Goal: Task Accomplishment & Management: Manage account settings

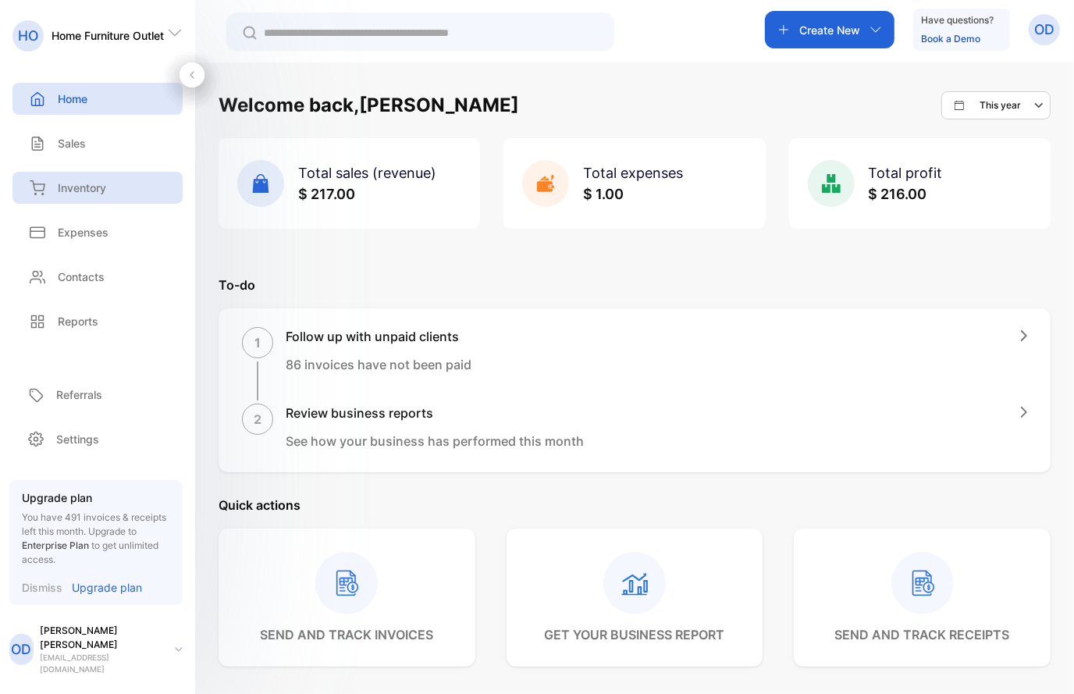
click at [71, 187] on p "Inventory" at bounding box center [82, 187] width 48 height 16
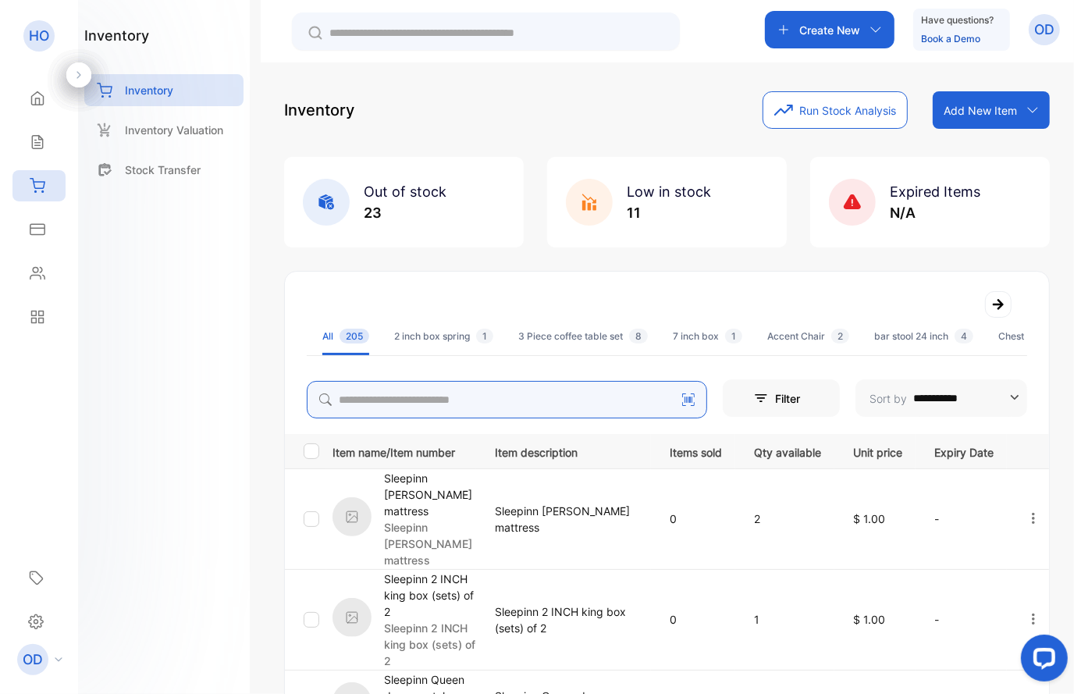
click at [369, 401] on input "search" at bounding box center [507, 399] width 400 height 37
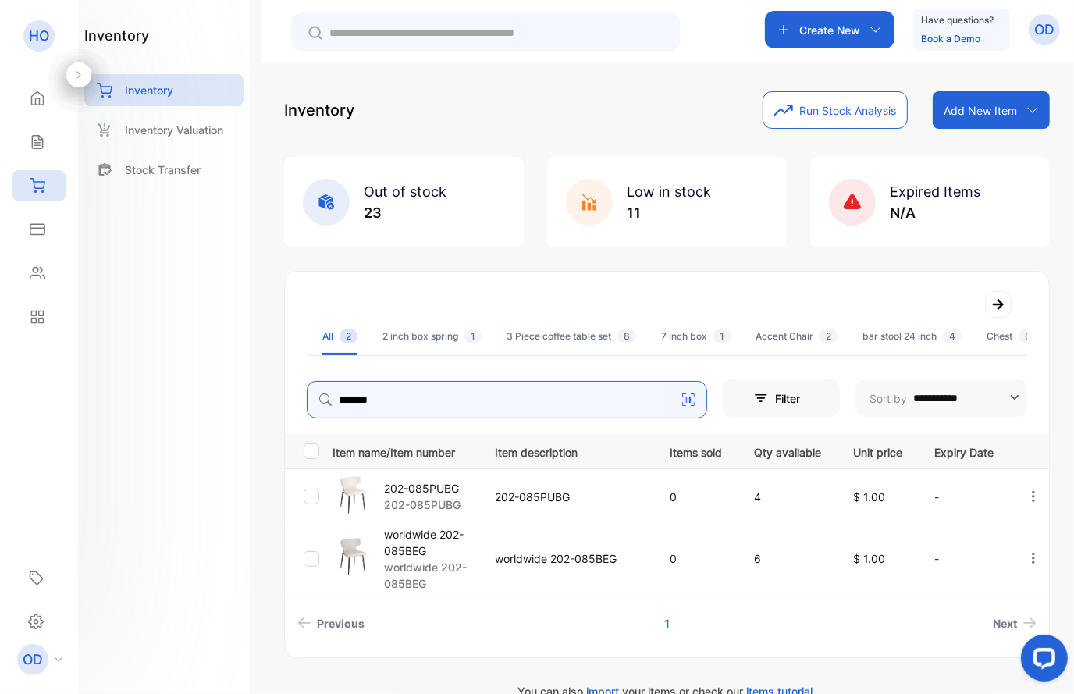
type input "*******"
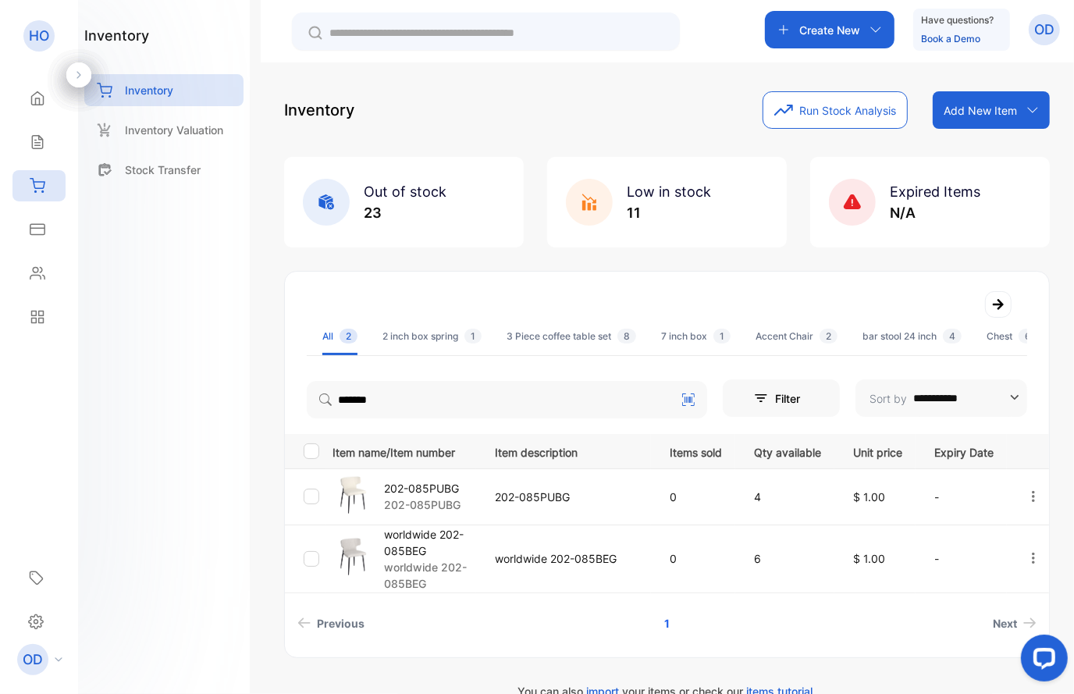
click at [430, 492] on p "202-085PUBG" at bounding box center [422, 488] width 76 height 16
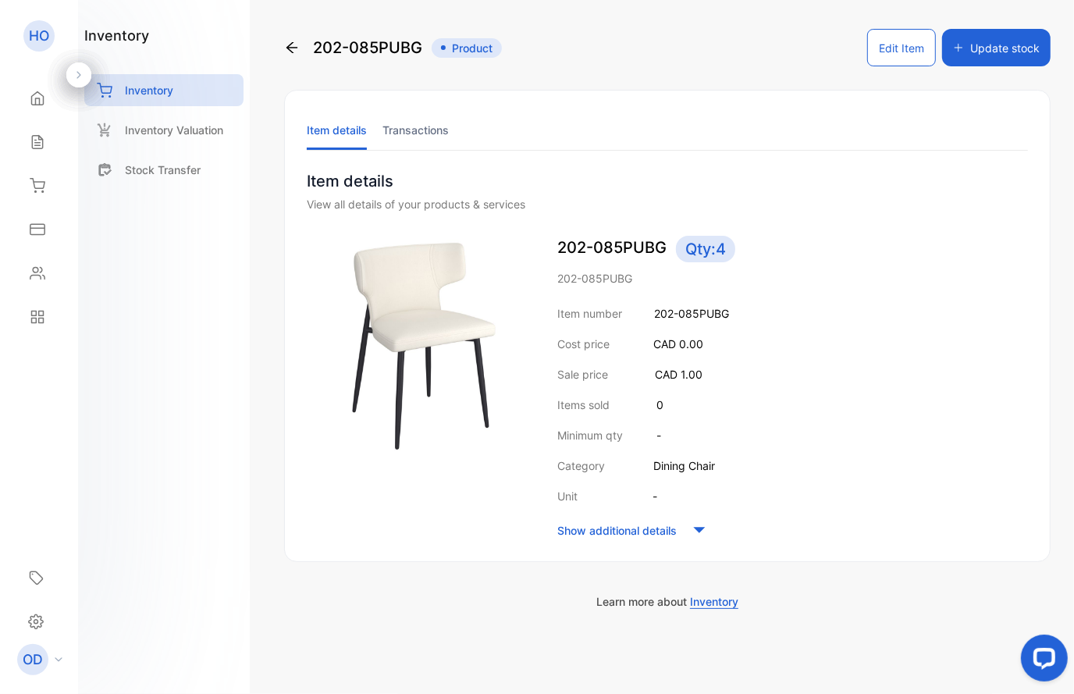
click at [892, 51] on button "Edit Item" at bounding box center [901, 47] width 69 height 37
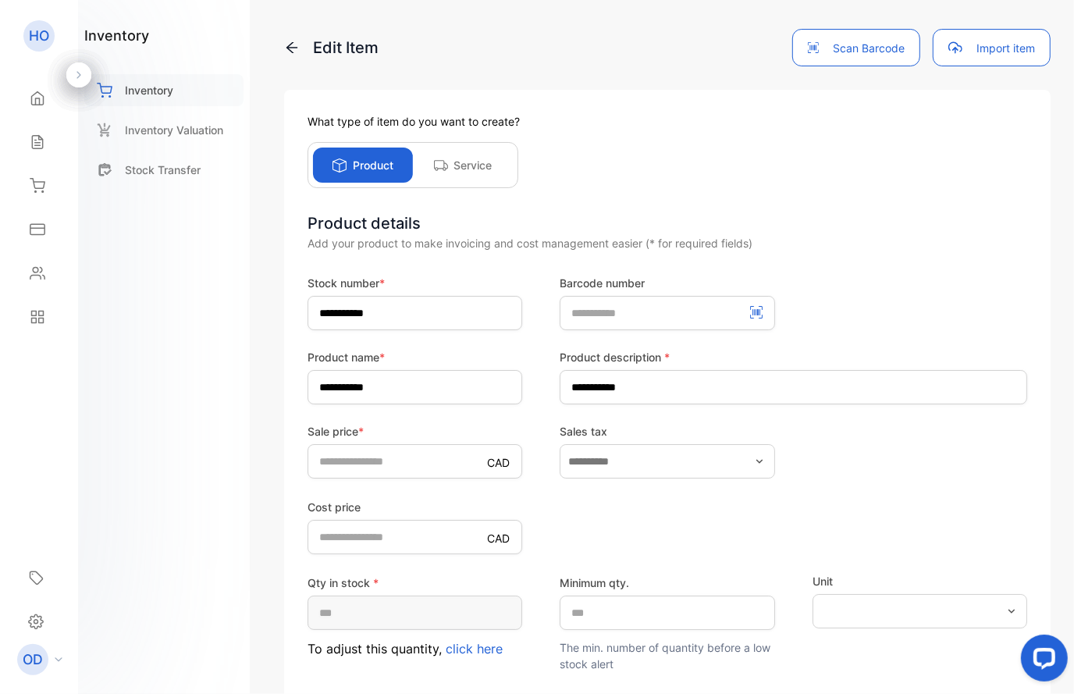
click at [161, 86] on p "Inventory" at bounding box center [149, 90] width 48 height 16
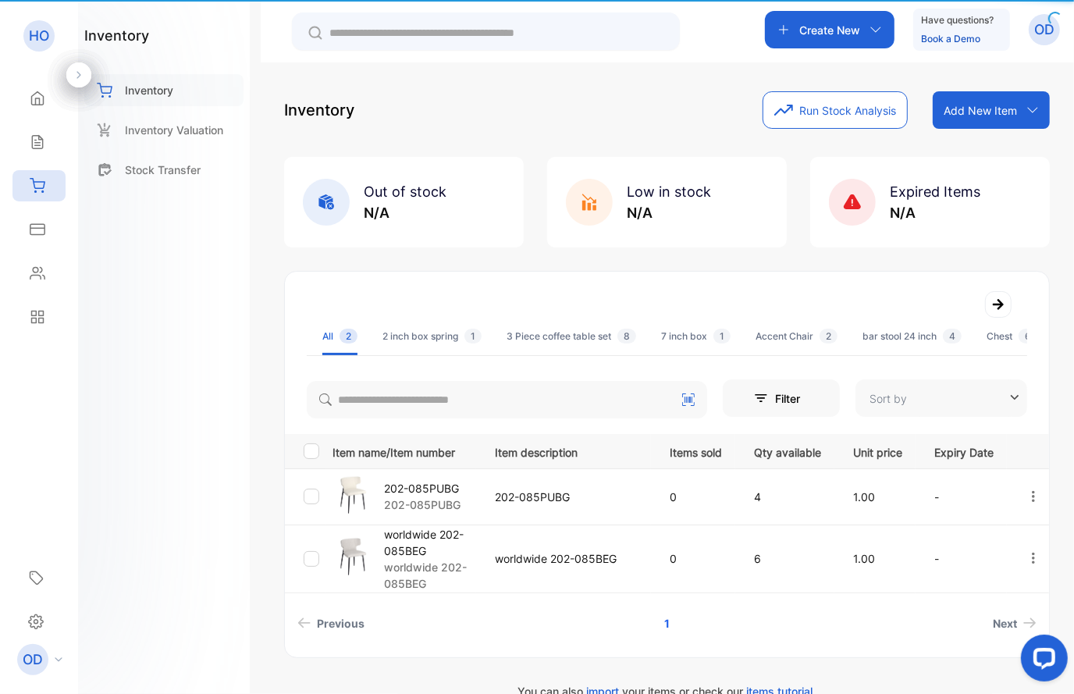
type input "**********"
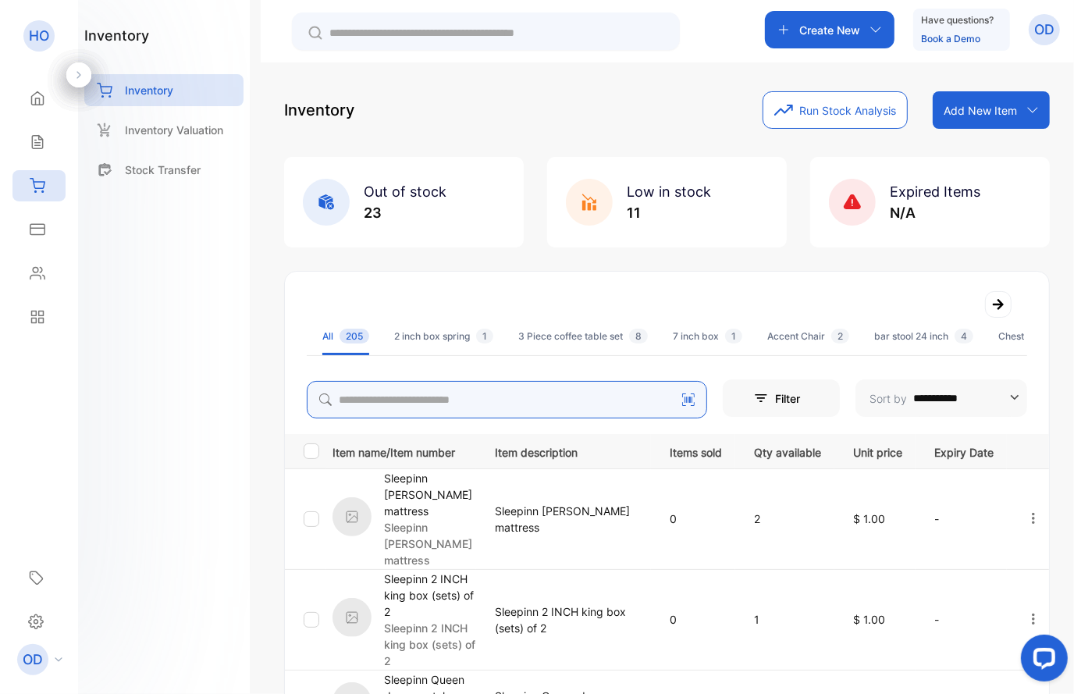
click at [395, 396] on input "search" at bounding box center [507, 399] width 400 height 37
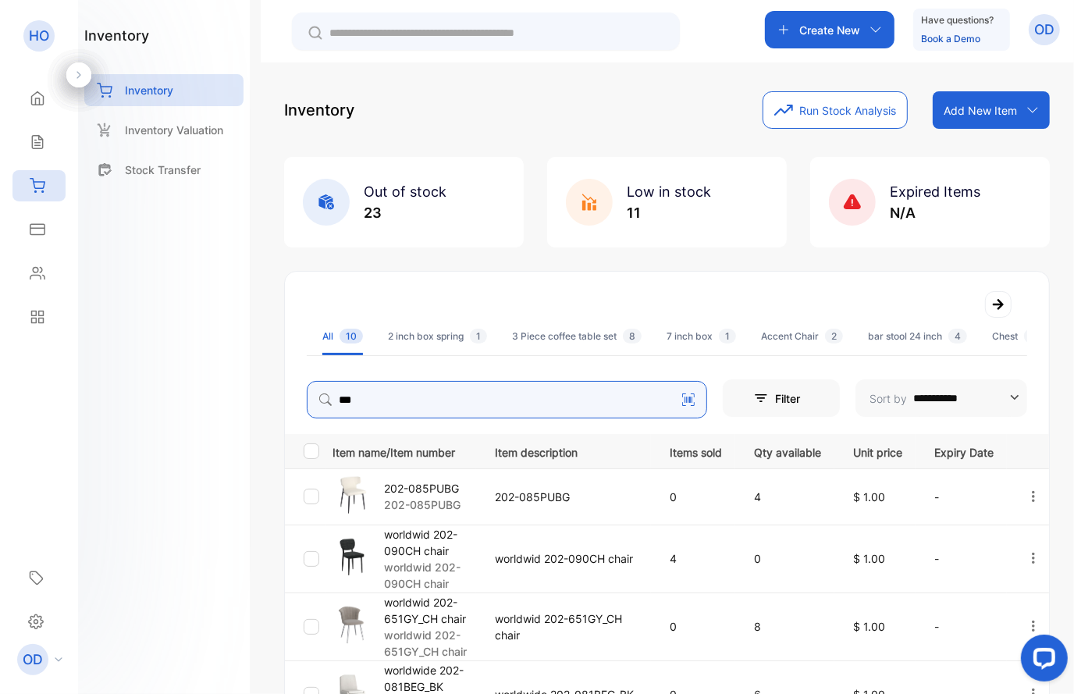
type input "***"
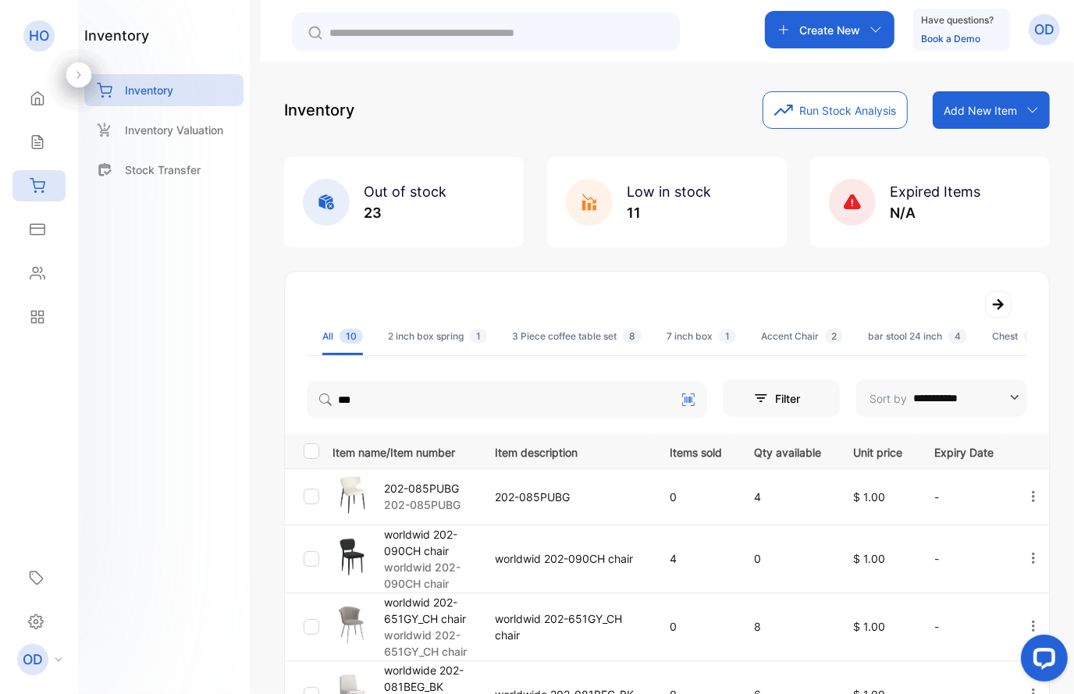
click at [760, 404] on button "Filter" at bounding box center [780, 397] width 117 height 37
click at [429, 503] on p "202-085PUBG" at bounding box center [422, 504] width 76 height 16
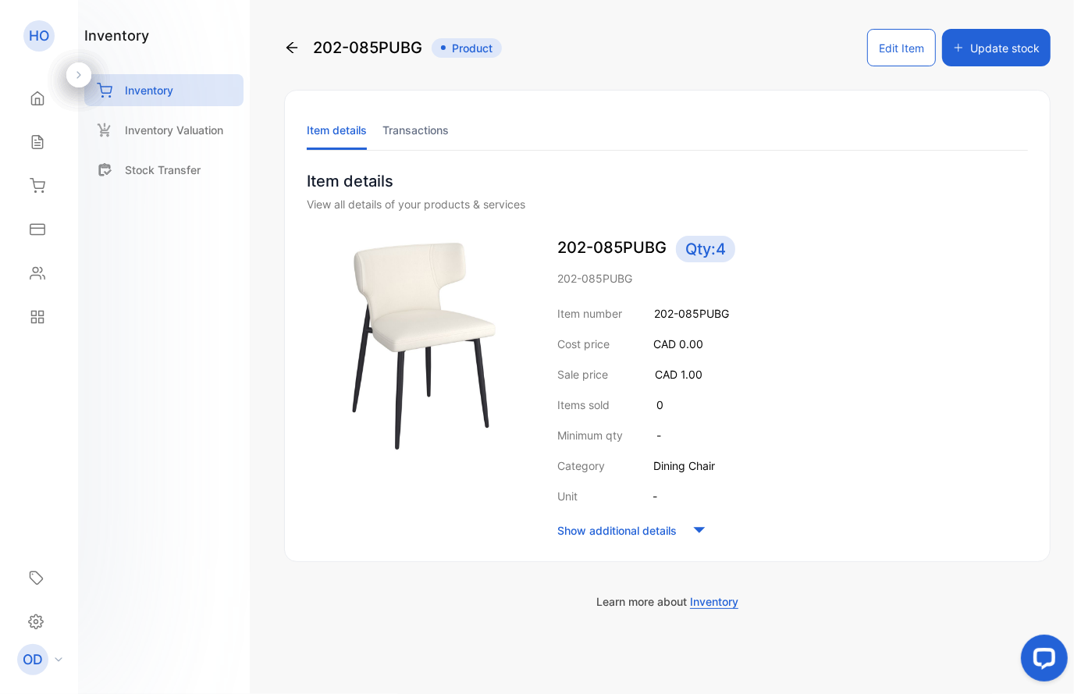
click at [697, 526] on icon at bounding box center [698, 529] width 23 height 23
click at [980, 49] on button "Update stock" at bounding box center [996, 47] width 108 height 37
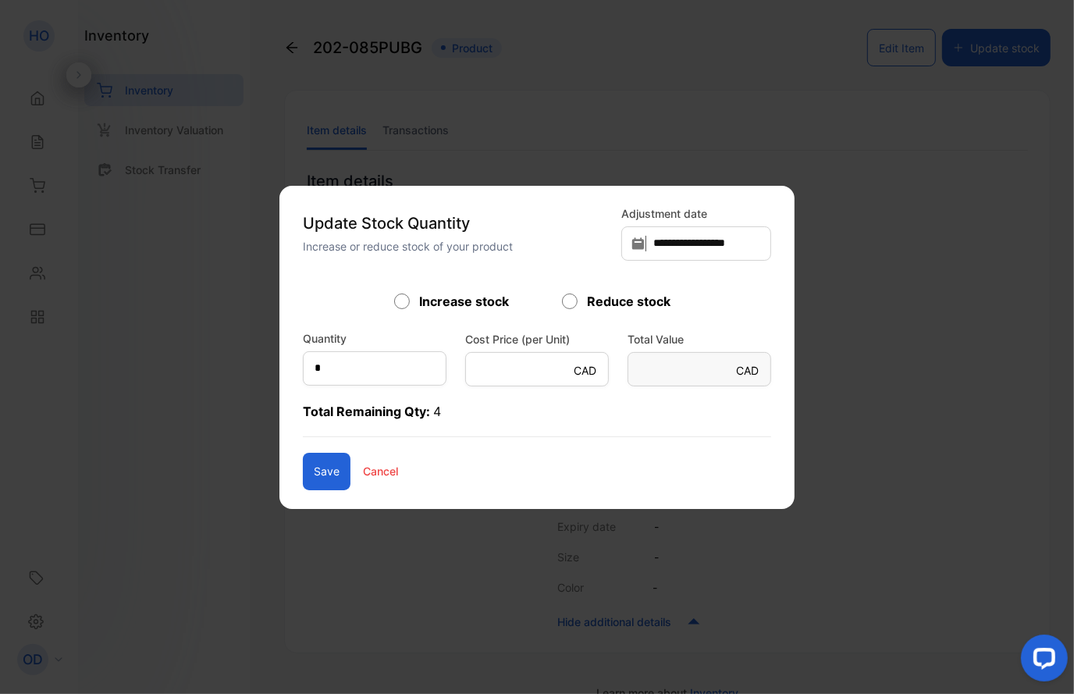
drag, startPoint x: 366, startPoint y: 472, endPoint x: 250, endPoint y: 343, distance: 174.0
click at [367, 471] on p "Cancel" at bounding box center [380, 471] width 35 height 16
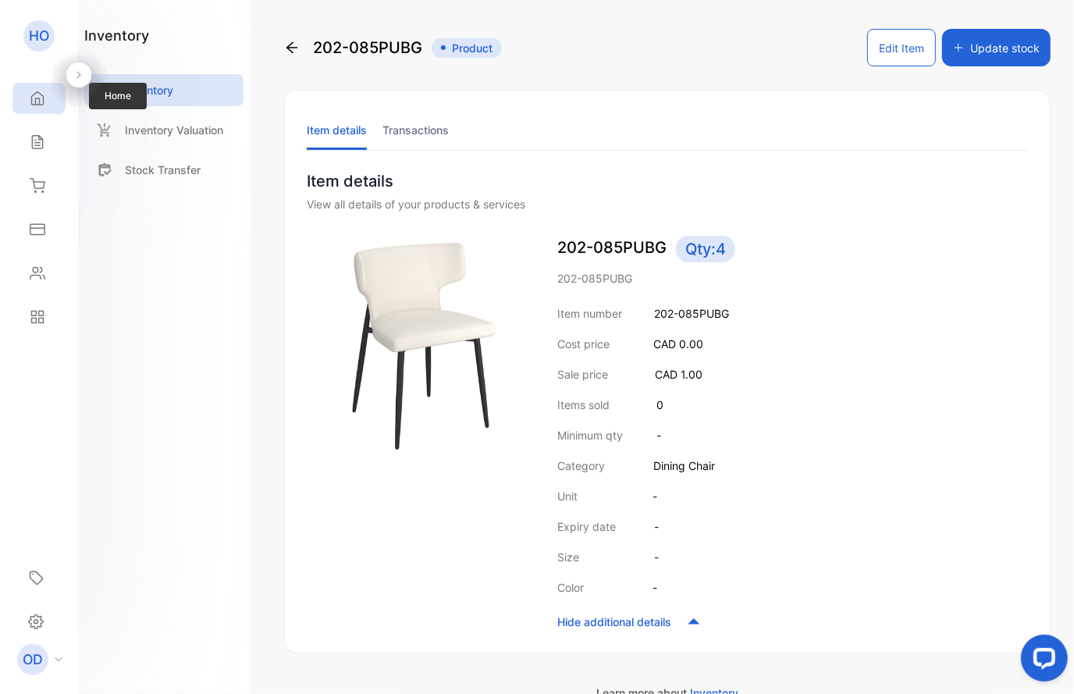
click at [42, 96] on icon at bounding box center [38, 98] width 12 height 13
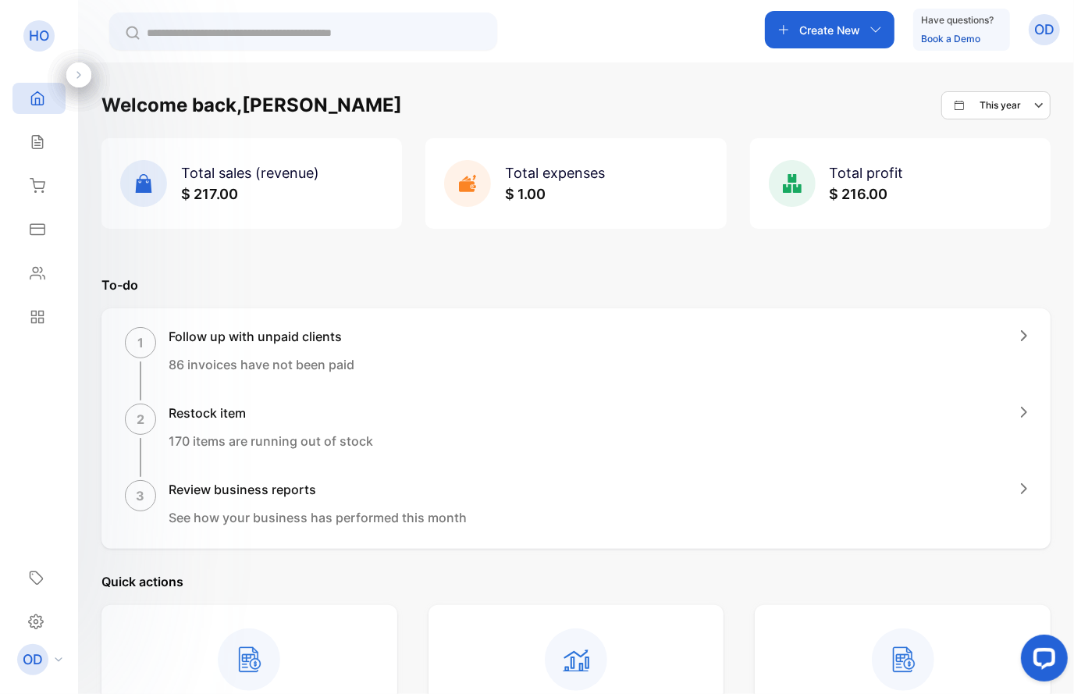
scroll to position [351, 0]
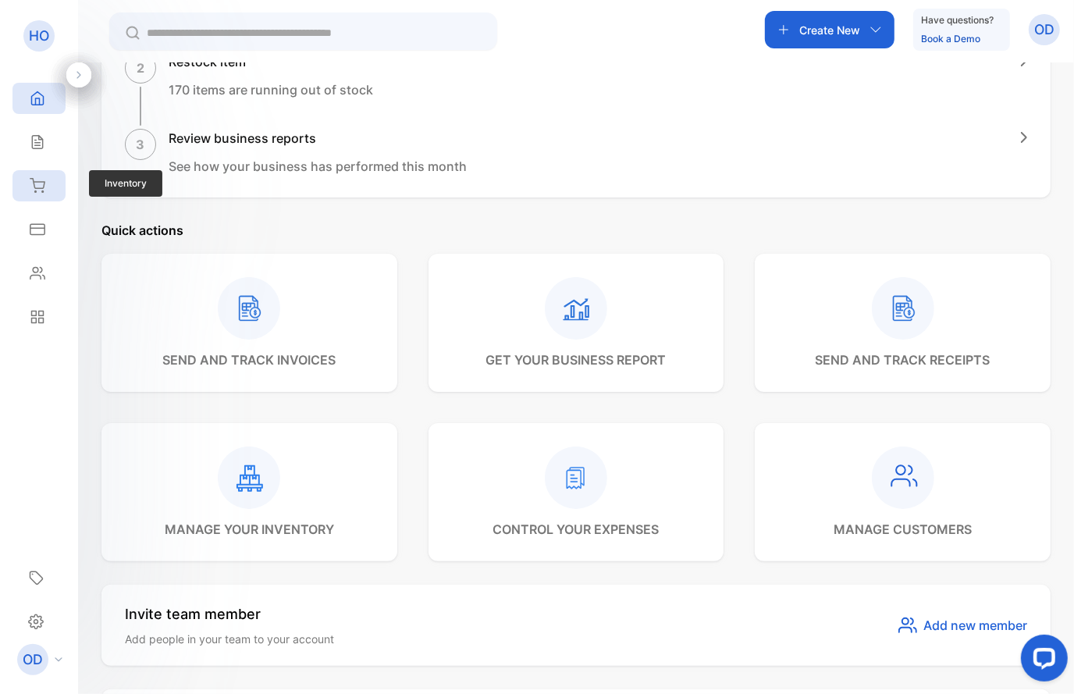
click at [38, 172] on div "Inventory" at bounding box center [38, 185] width 53 height 31
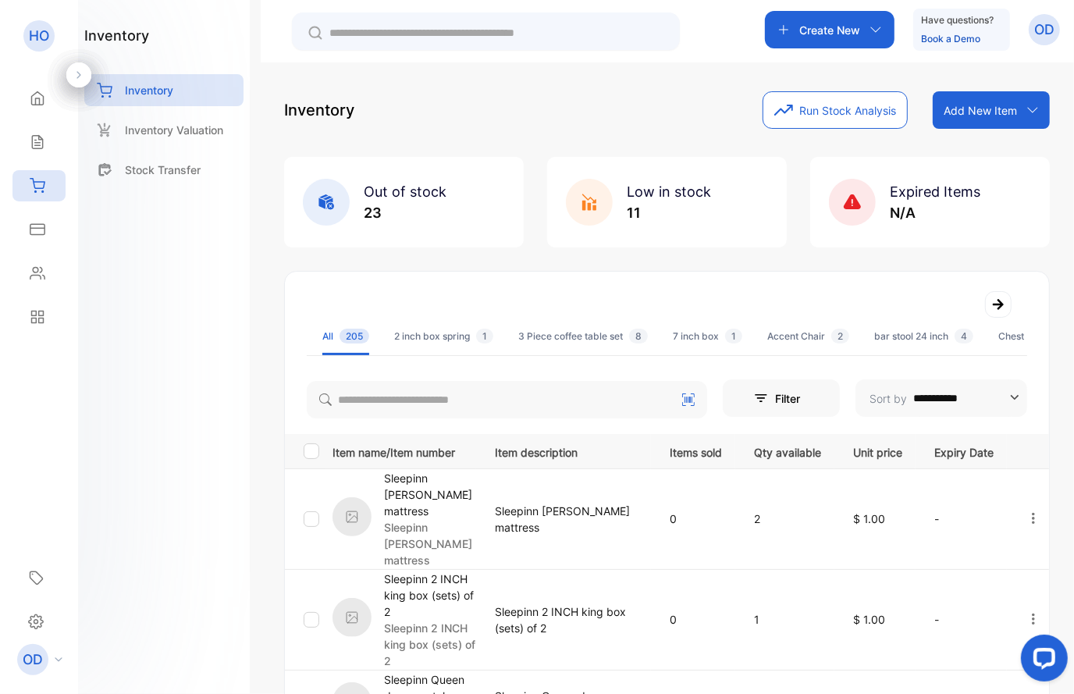
click at [808, 119] on button "Run Stock Analysis" at bounding box center [834, 109] width 145 height 37
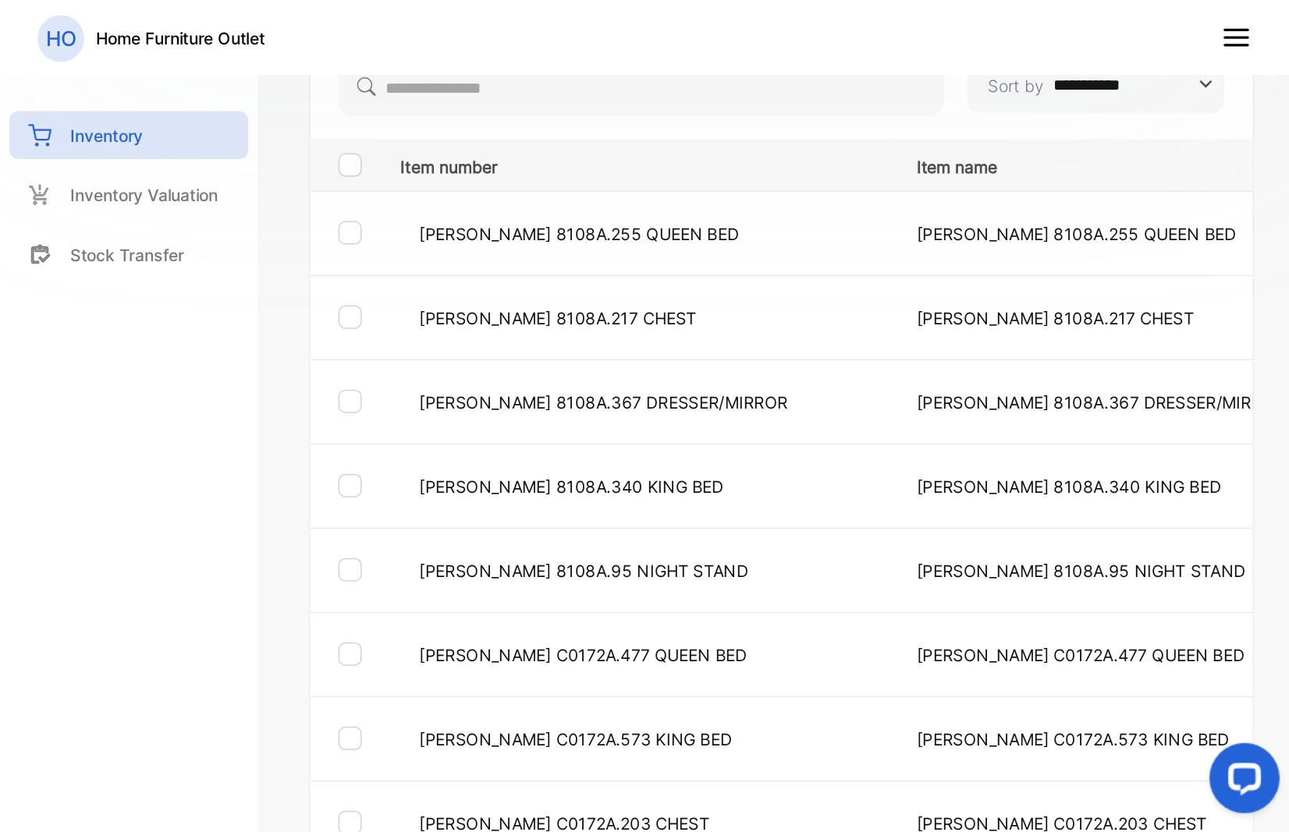
scroll to position [208, 0]
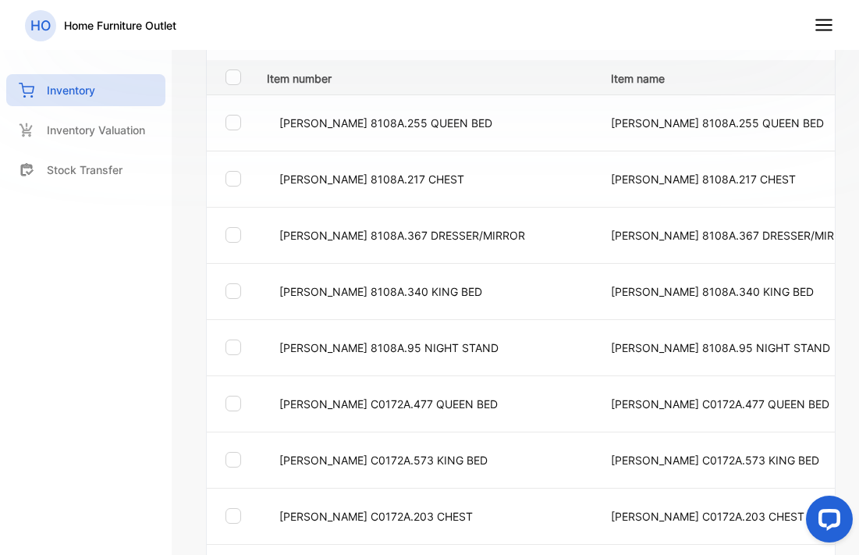
click at [829, 23] on icon at bounding box center [824, 25] width 20 height 20
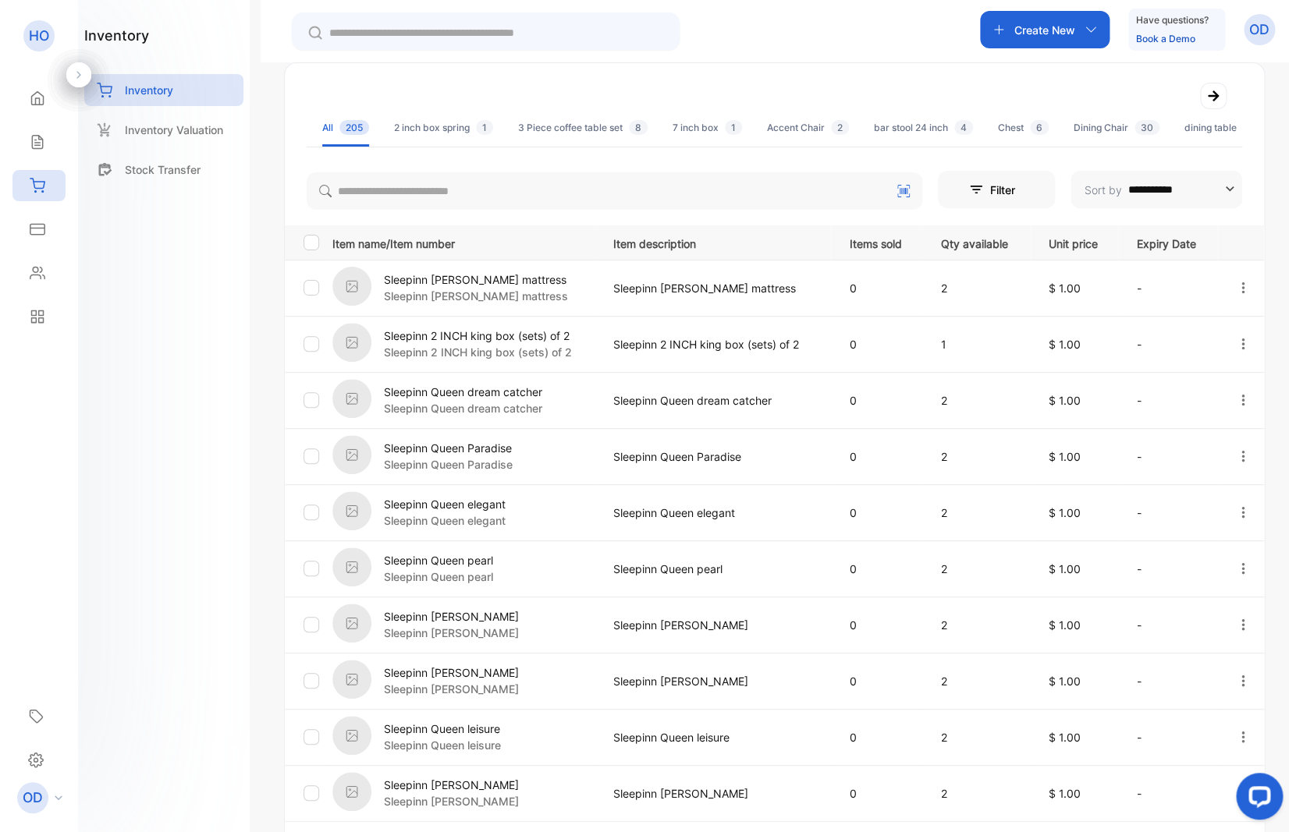
click at [695, 72] on div "**********" at bounding box center [774, 474] width 981 height 825
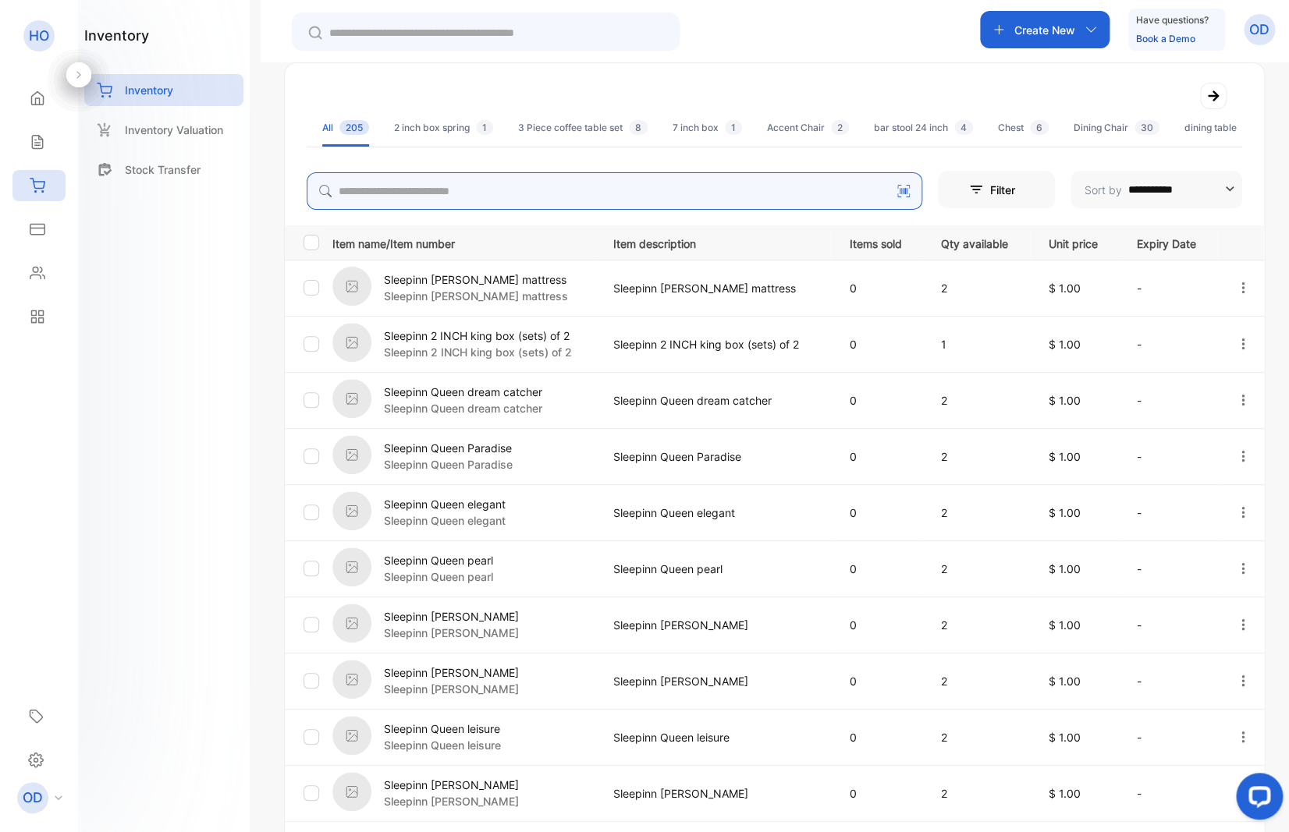
click at [421, 199] on input "search" at bounding box center [615, 190] width 616 height 37
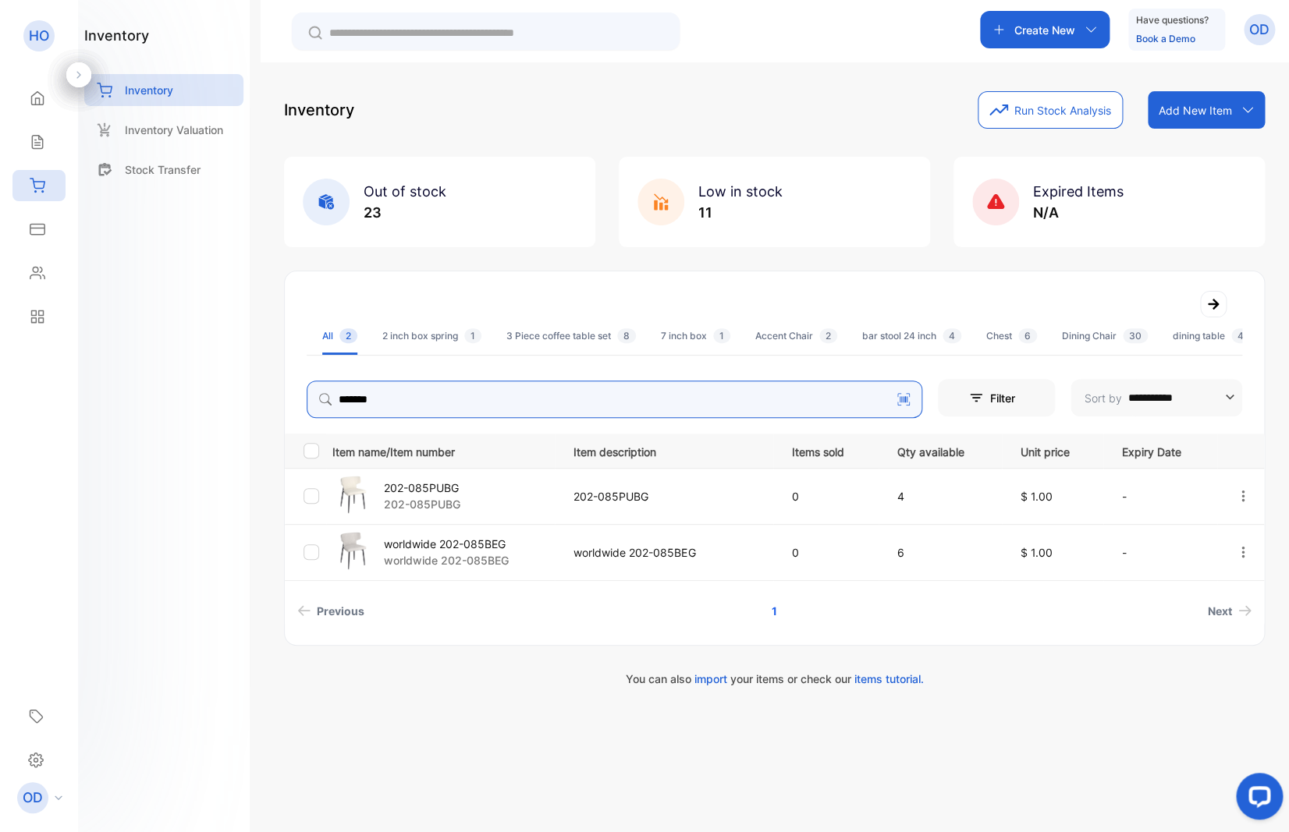
click at [1073, 495] on icon "button" at bounding box center [1243, 496] width 14 height 14
type input "*******"
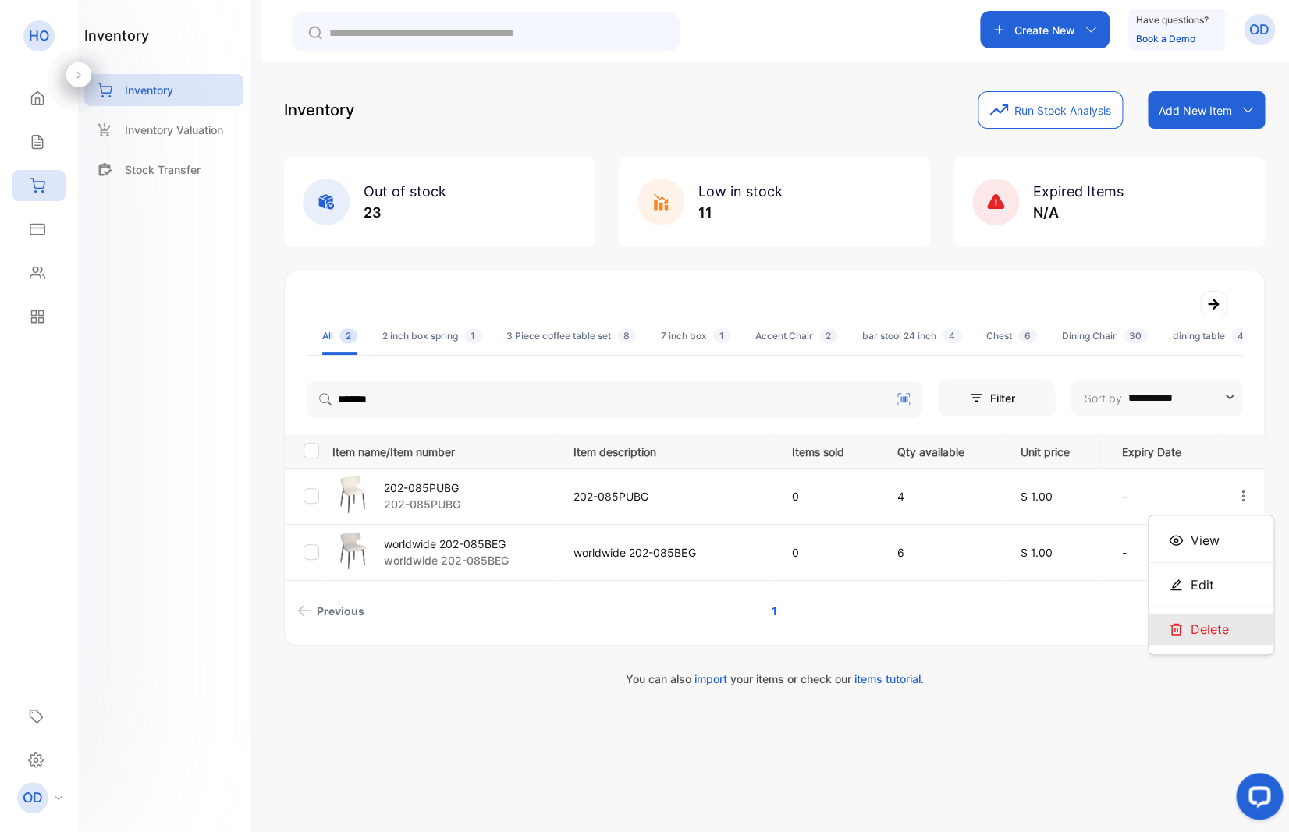
click at [1073, 623] on span "Delete" at bounding box center [1210, 629] width 38 height 19
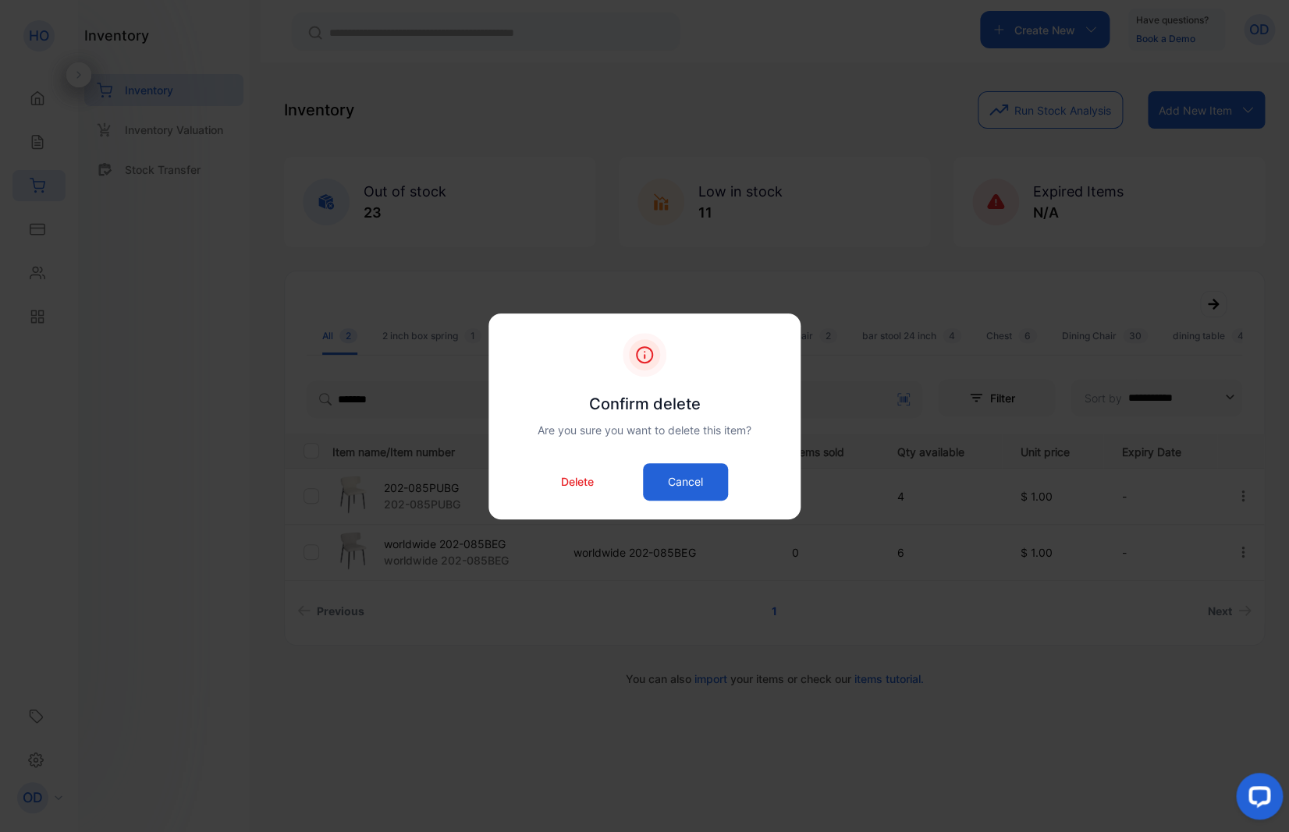
click at [576, 481] on p "Delete" at bounding box center [577, 482] width 33 height 16
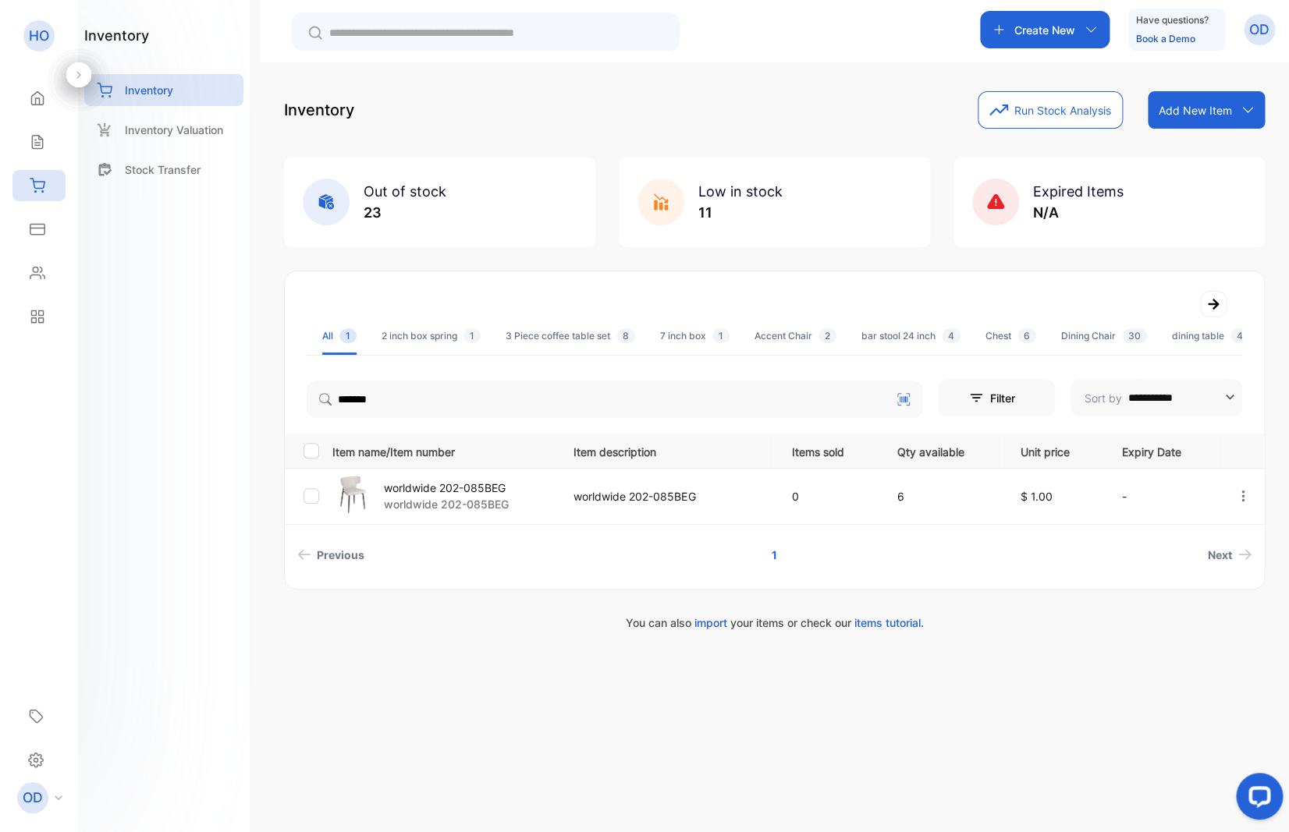
click at [425, 503] on p "worldwide 202-085BEG" at bounding box center [446, 504] width 125 height 16
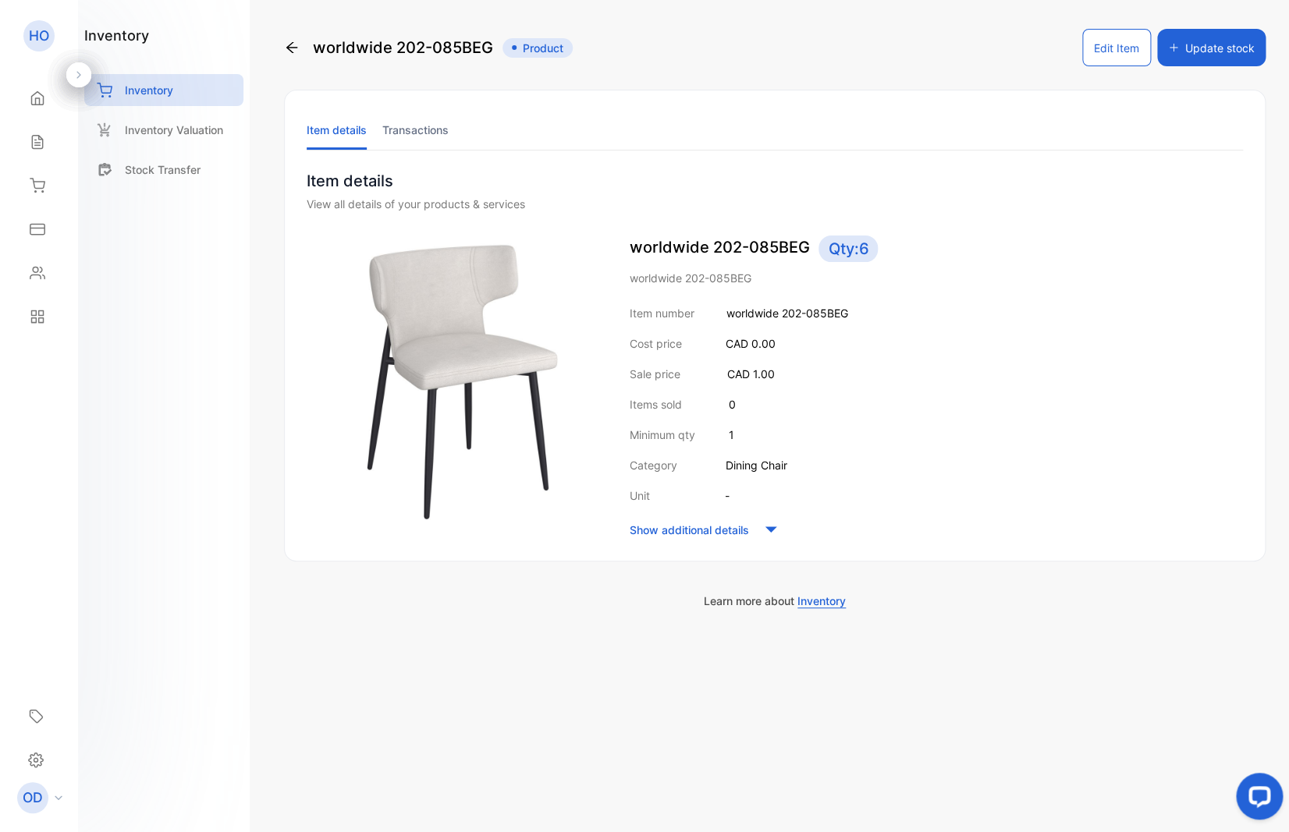
click at [1073, 49] on button "Edit Item" at bounding box center [1116, 47] width 69 height 37
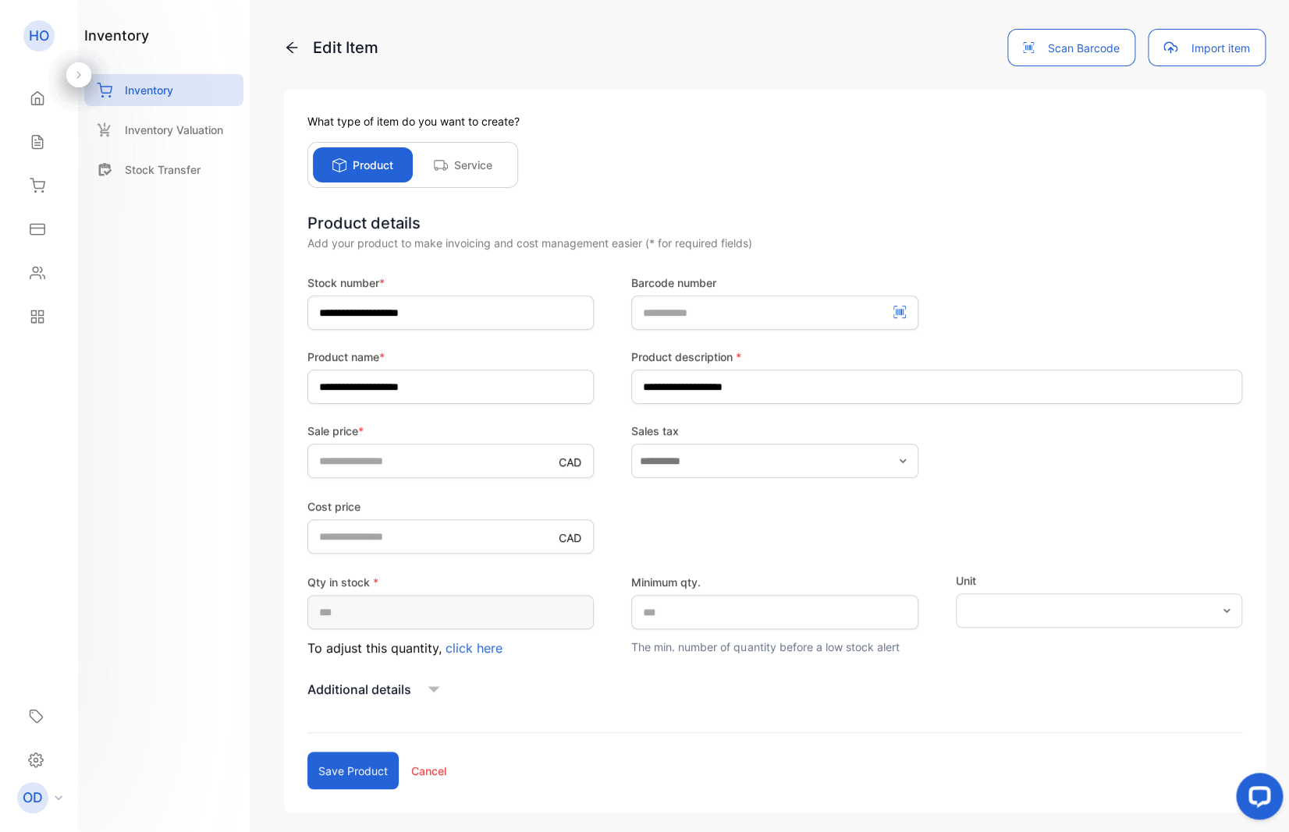
click at [477, 643] on span "click here" at bounding box center [473, 649] width 57 height 16
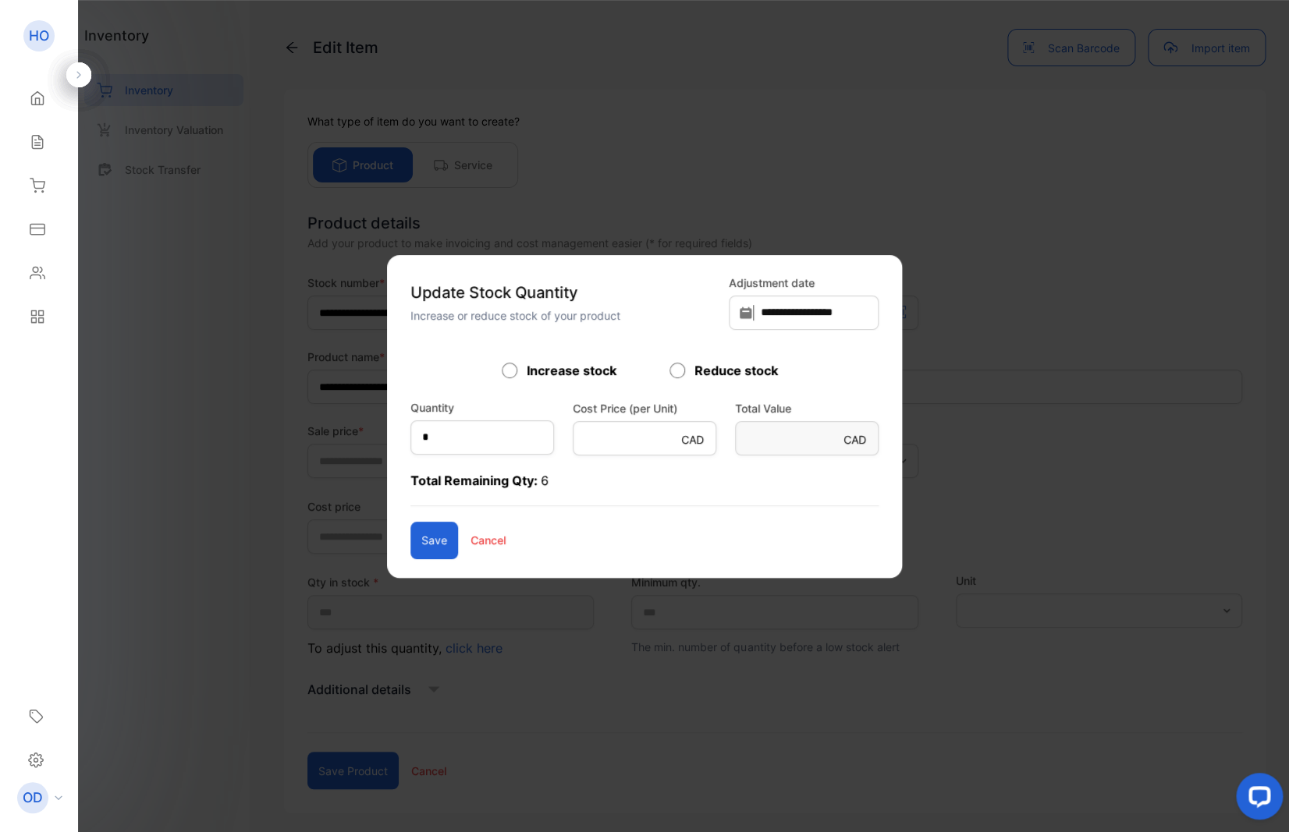
click at [667, 371] on div "Increase stock Reduce stock" at bounding box center [644, 370] width 468 height 19
drag, startPoint x: 378, startPoint y: 432, endPoint x: 332, endPoint y: 438, distance: 47.1
click at [410, 438] on input "*" at bounding box center [482, 438] width 144 height 34
type input "*"
click at [410, 534] on button "Save" at bounding box center [434, 540] width 48 height 37
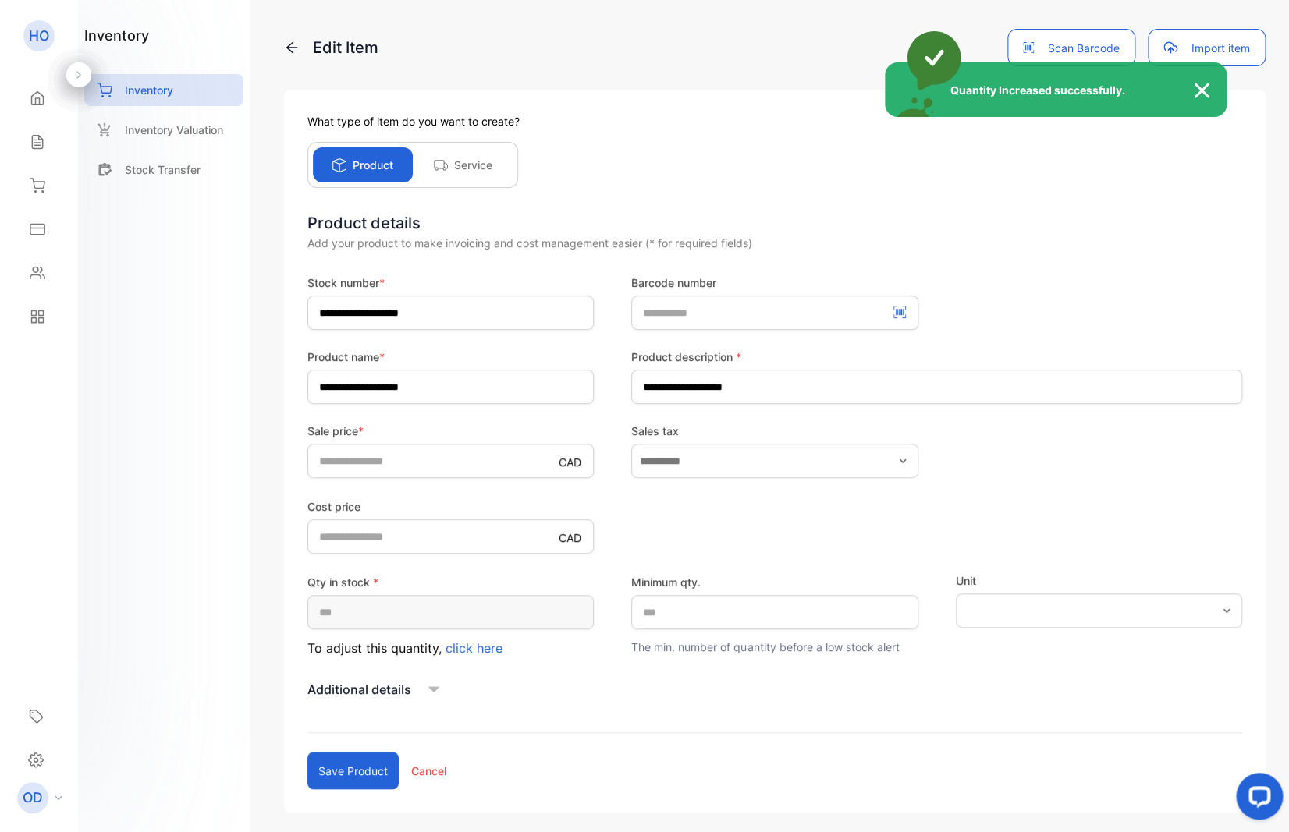
type input "**"
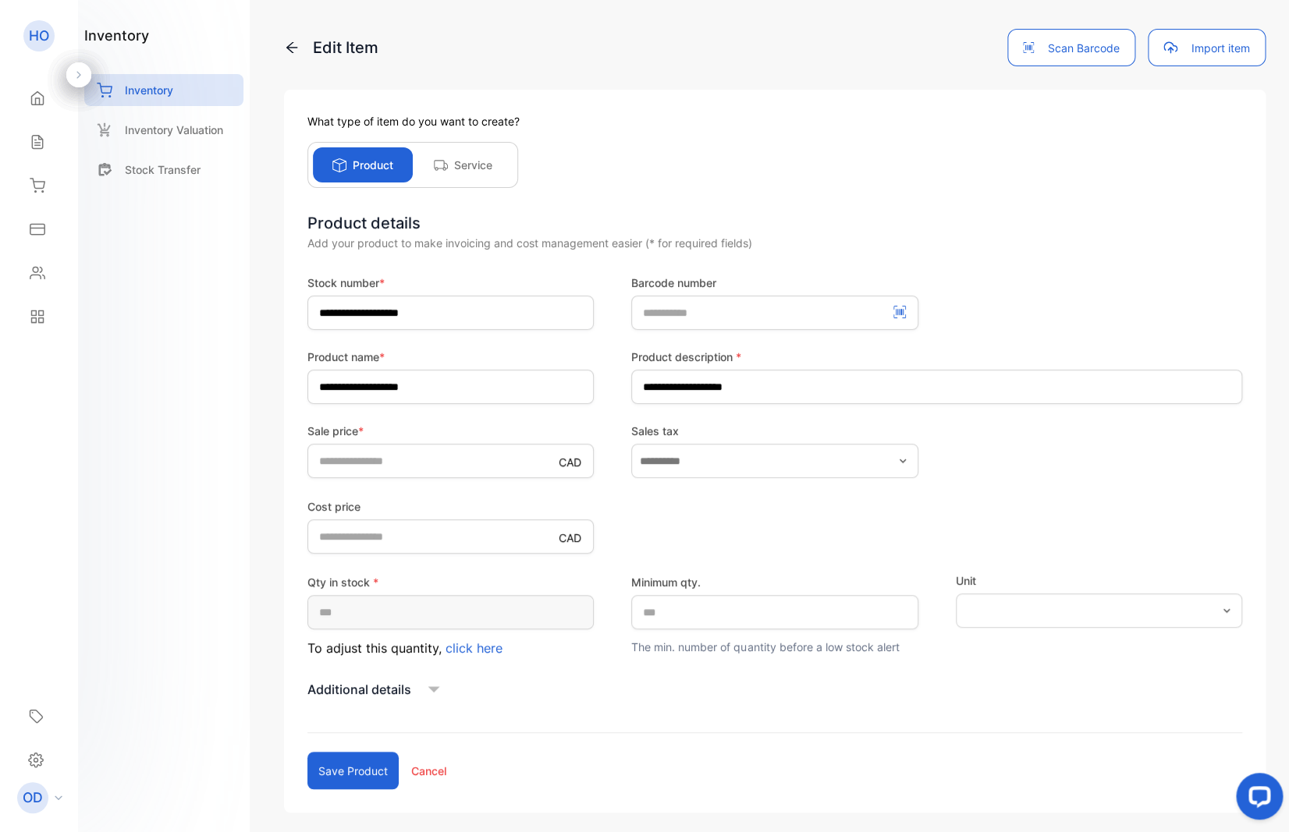
click at [477, 648] on span "click here" at bounding box center [473, 649] width 57 height 16
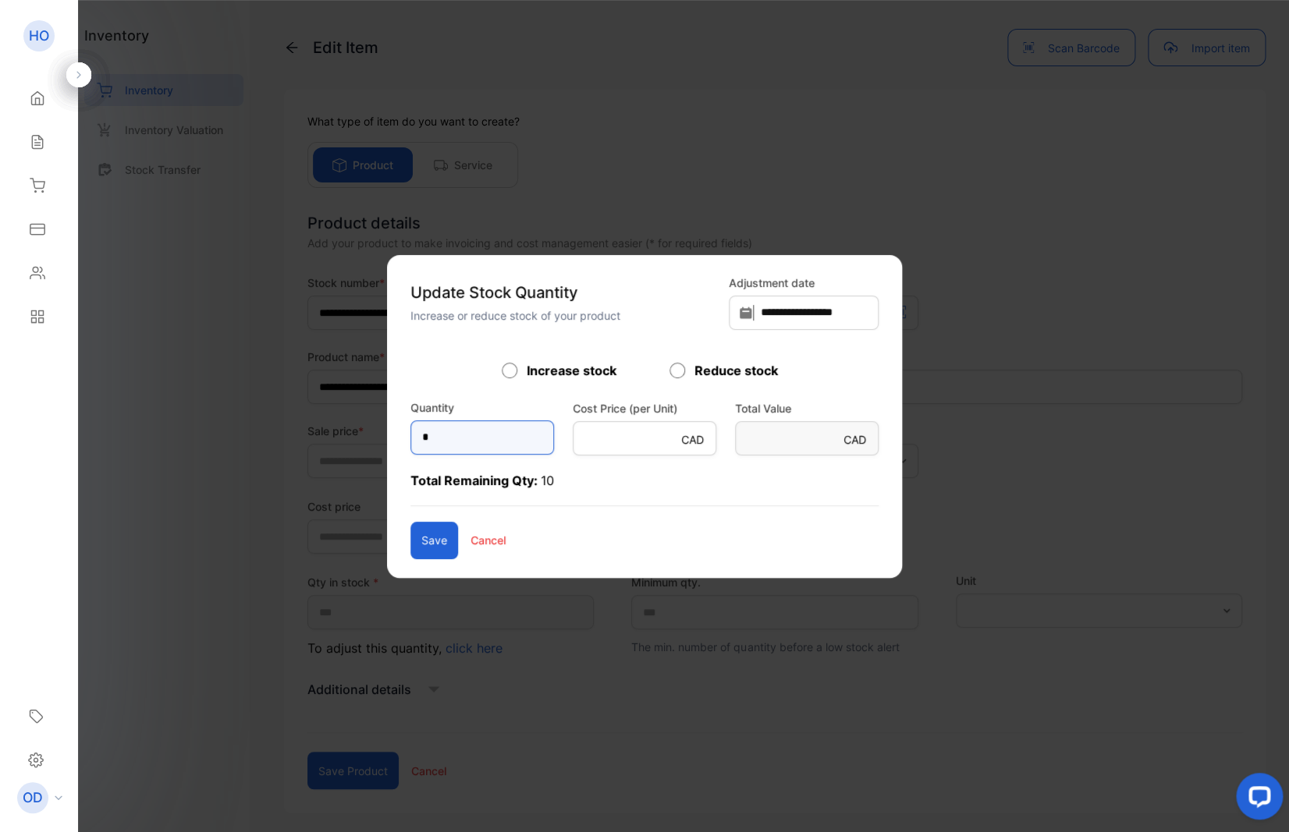
drag, startPoint x: 403, startPoint y: 426, endPoint x: 309, endPoint y: 449, distance: 96.3
click at [410, 449] on input "*" at bounding box center [482, 438] width 144 height 34
type input "*"
click at [410, 538] on button "Save" at bounding box center [434, 540] width 48 height 37
type input "*"
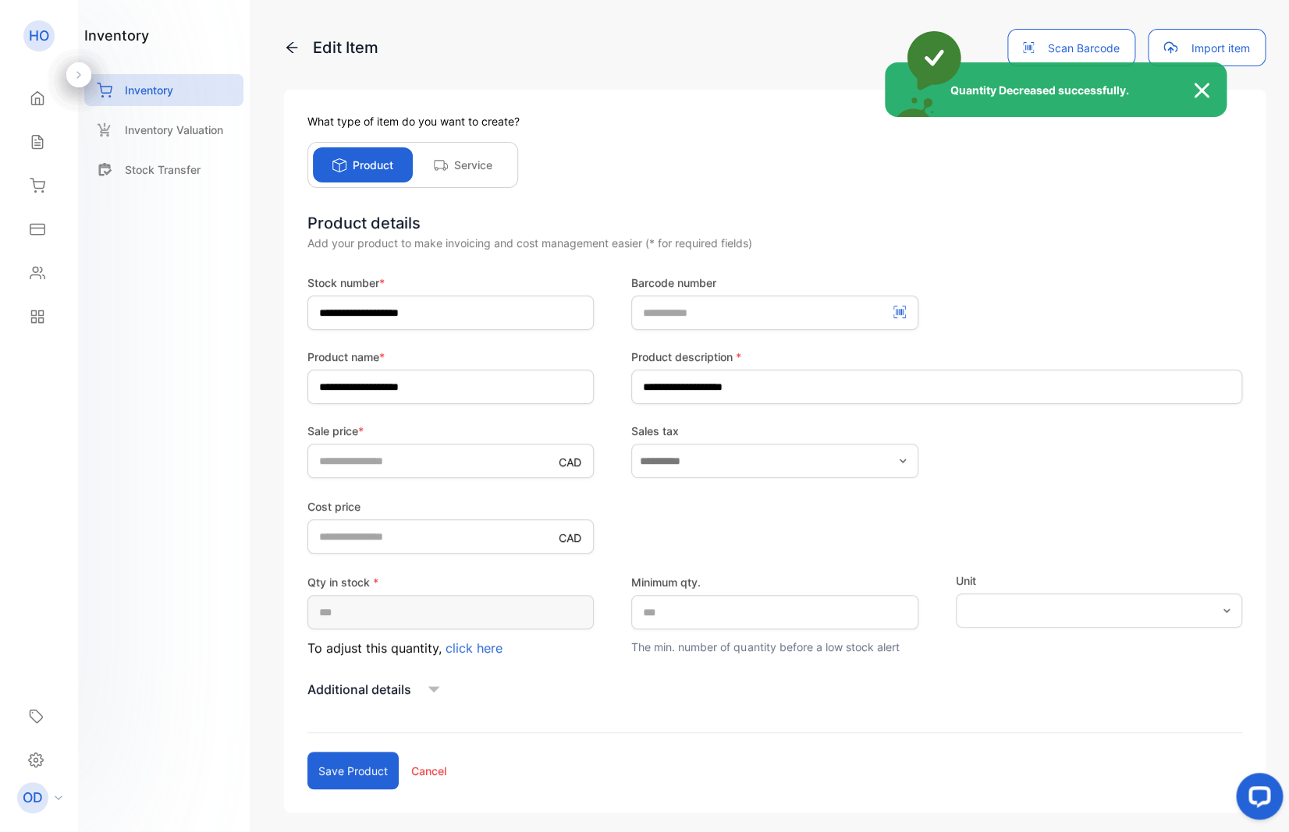
click at [346, 693] on div "Quantity Decreased successfully." at bounding box center [644, 416] width 1289 height 832
